Goal: Check status: Verify the current state of an ongoing process or item

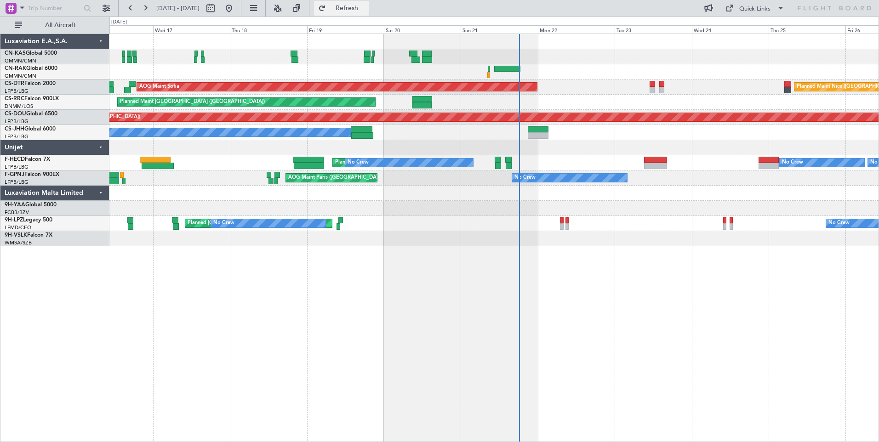
click at [363, 6] on span "Refresh" at bounding box center [347, 8] width 39 height 6
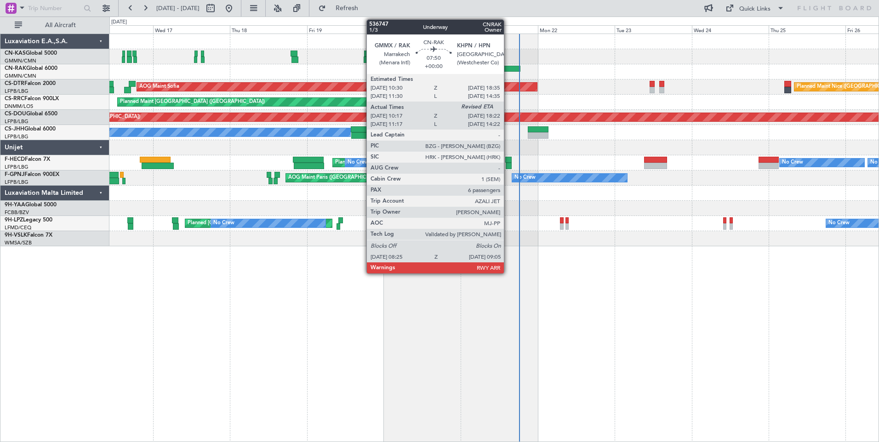
click at [508, 68] on div at bounding box center [507, 69] width 26 height 6
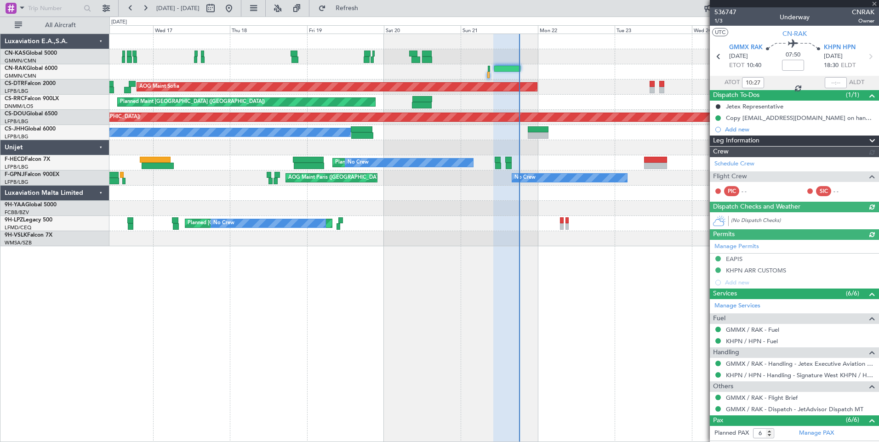
type input "[PERSON_NAME] ([PERSON_NAME])"
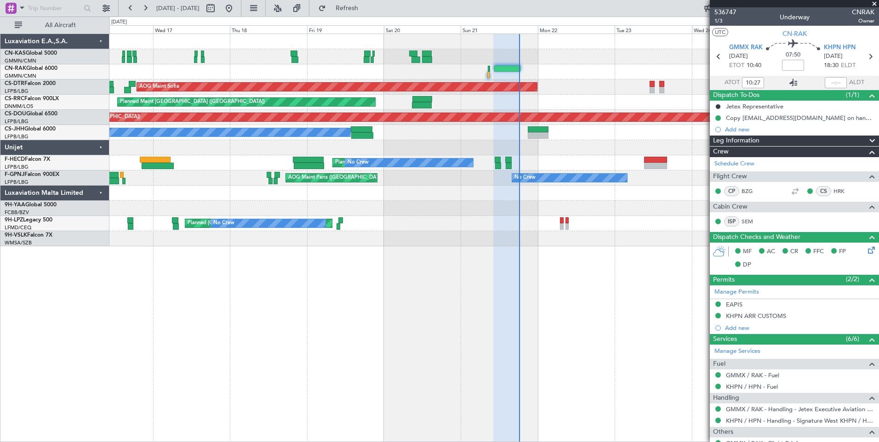
click at [793, 83] on icon at bounding box center [793, 82] width 11 height 11
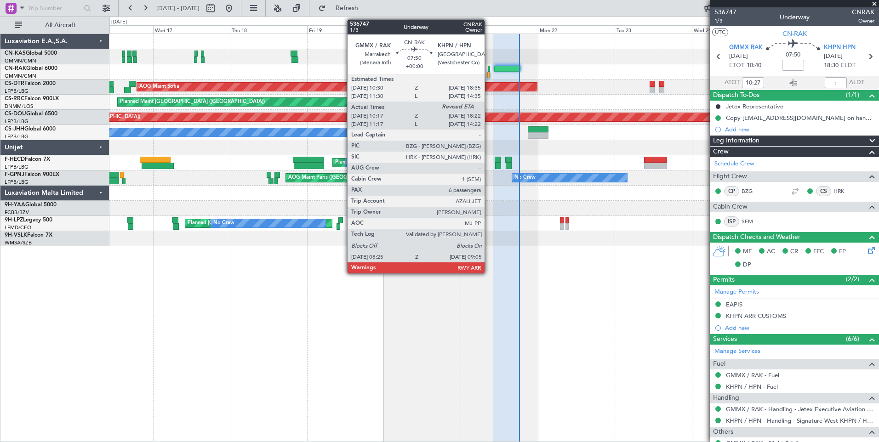
click at [488, 74] on div at bounding box center [488, 75] width 2 height 6
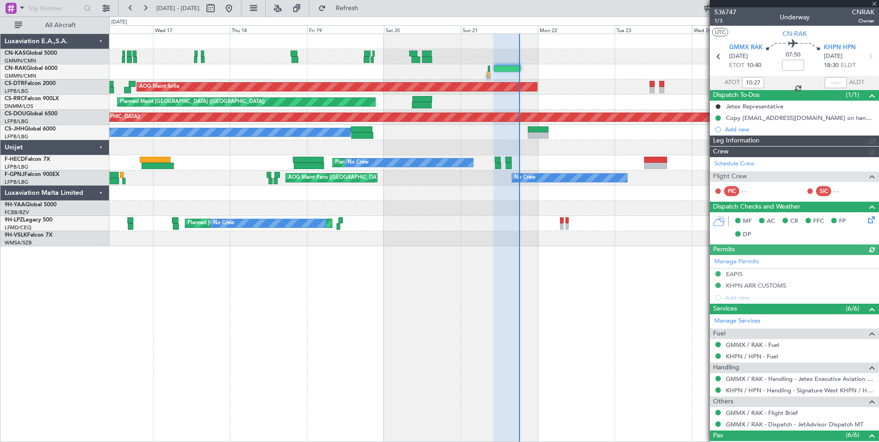
type input "[PERSON_NAME] ([PERSON_NAME])"
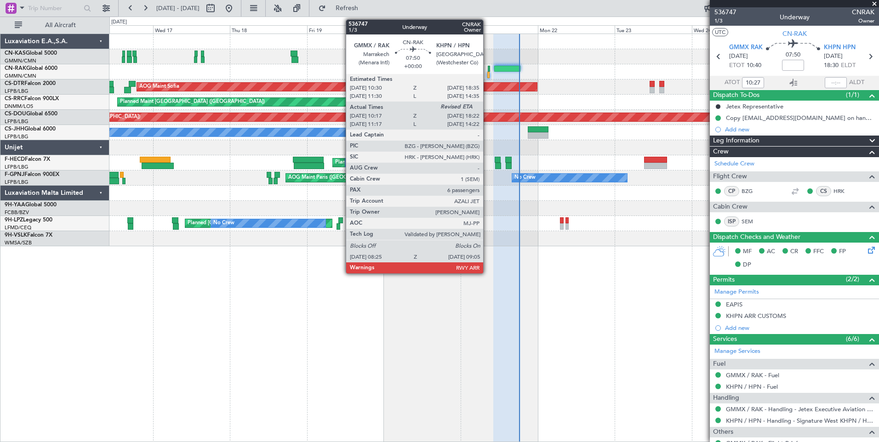
click at [487, 76] on div at bounding box center [488, 75] width 2 height 6
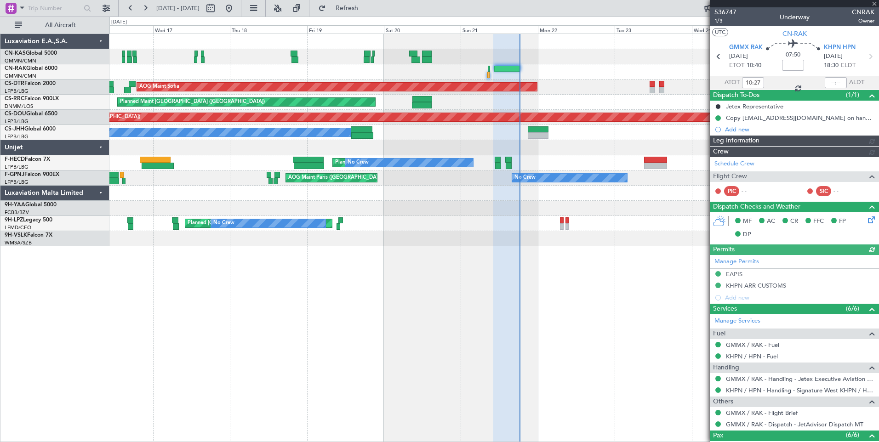
type input "[PERSON_NAME] ([PERSON_NAME])"
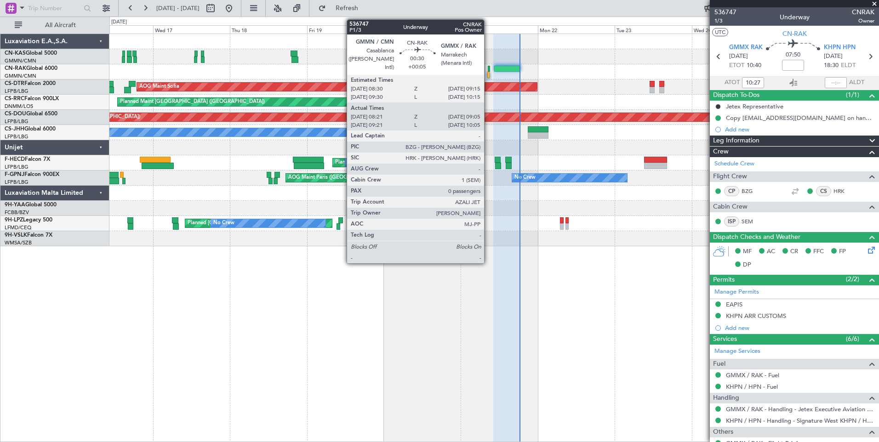
click at [488, 66] on div at bounding box center [489, 69] width 3 height 6
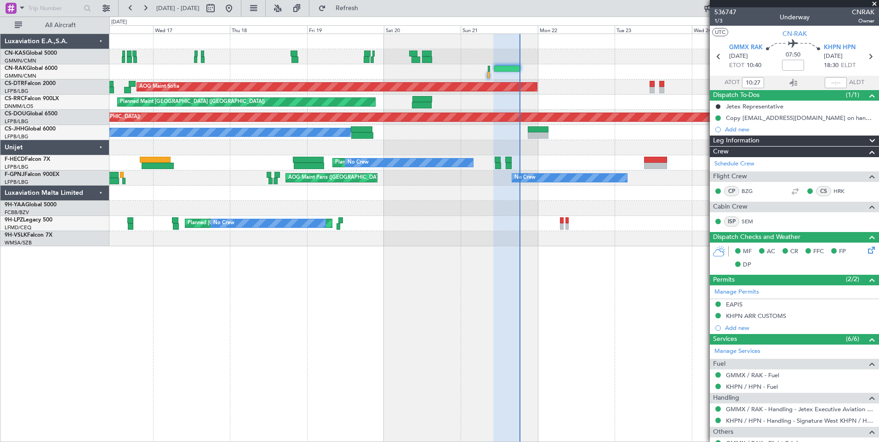
click at [872, 3] on span at bounding box center [874, 4] width 9 height 8
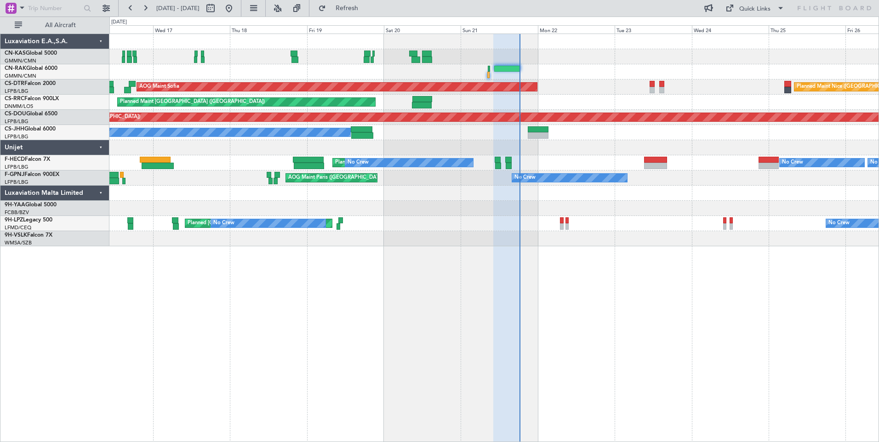
type input "0"
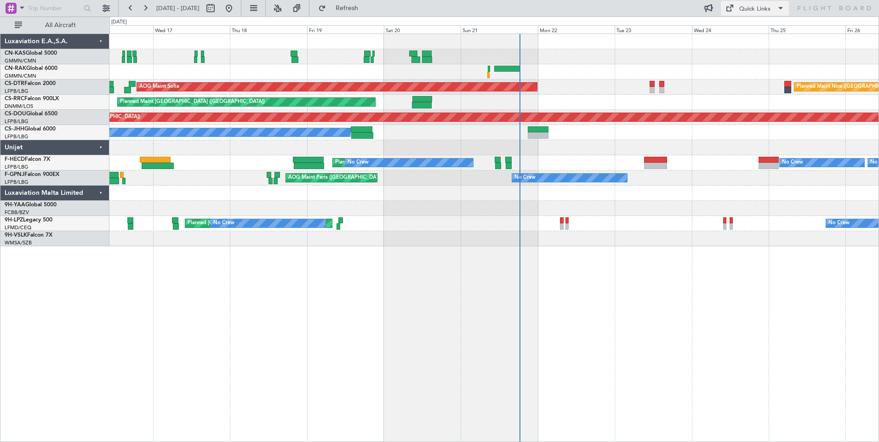
click at [766, 1] on button "Quick Links" at bounding box center [755, 8] width 68 height 15
click at [749, 49] on button "Crew Board" at bounding box center [755, 52] width 69 height 22
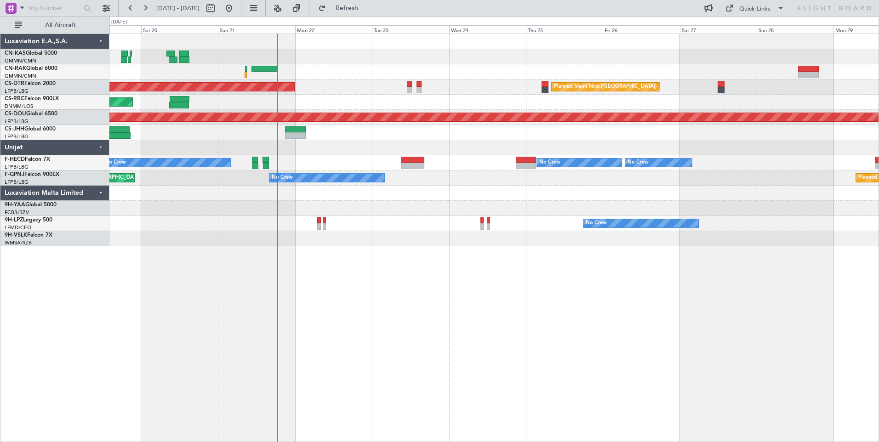
click at [422, 336] on div "Planned Maint Nice ([GEOGRAPHIC_DATA]) AOG Maint Sofia Planned Maint [GEOGRAPHI…" at bounding box center [493, 238] width 769 height 409
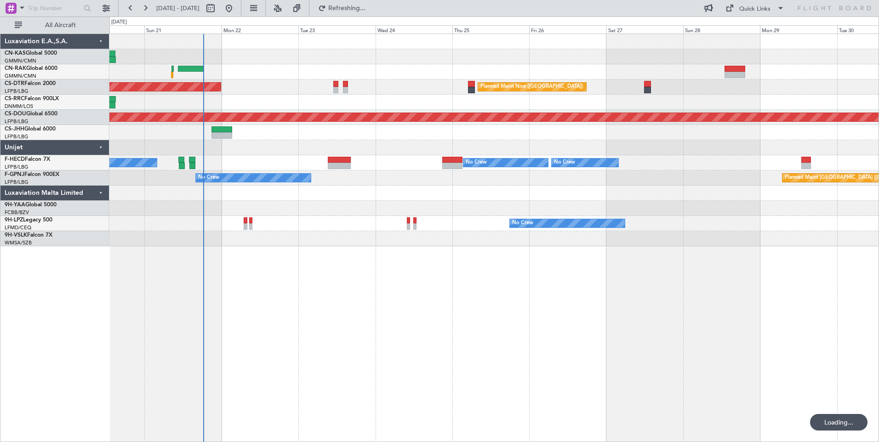
click at [550, 336] on div "Planned Maint Nice ([GEOGRAPHIC_DATA]) AOG Maint Sofia Planned Maint [GEOGRAPHI…" at bounding box center [493, 238] width 769 height 409
